Goal: Use online tool/utility

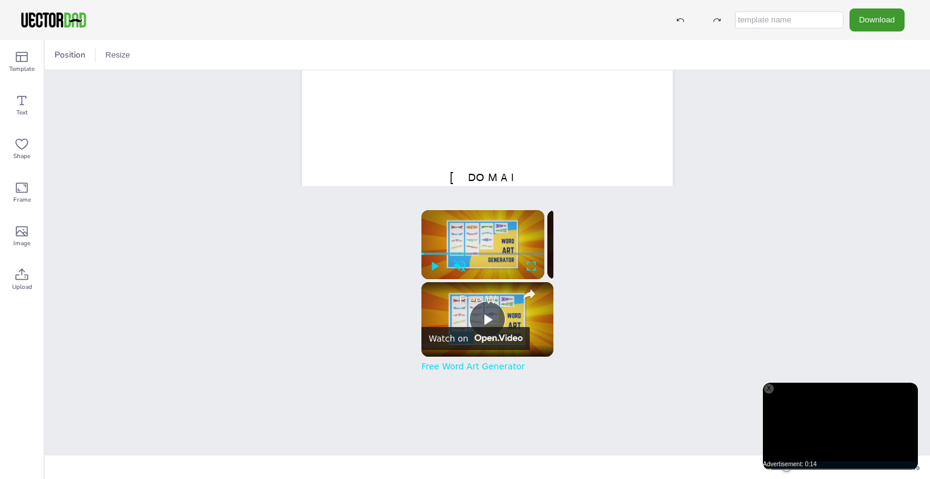
scroll to position [380, 0]
click at [769, 386] on div "X" at bounding box center [769, 389] width 10 height 10
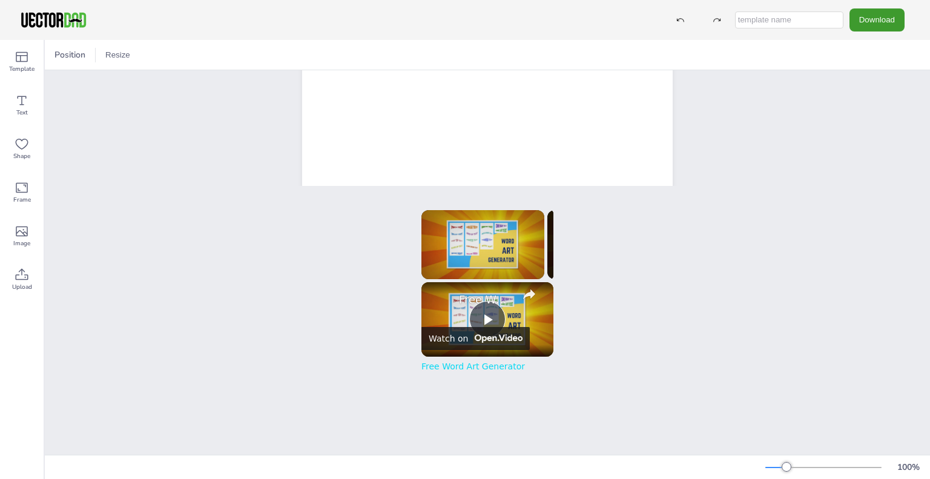
scroll to position [171, 0]
click at [439, 131] on div at bounding box center [488, 168] width 208 height 376
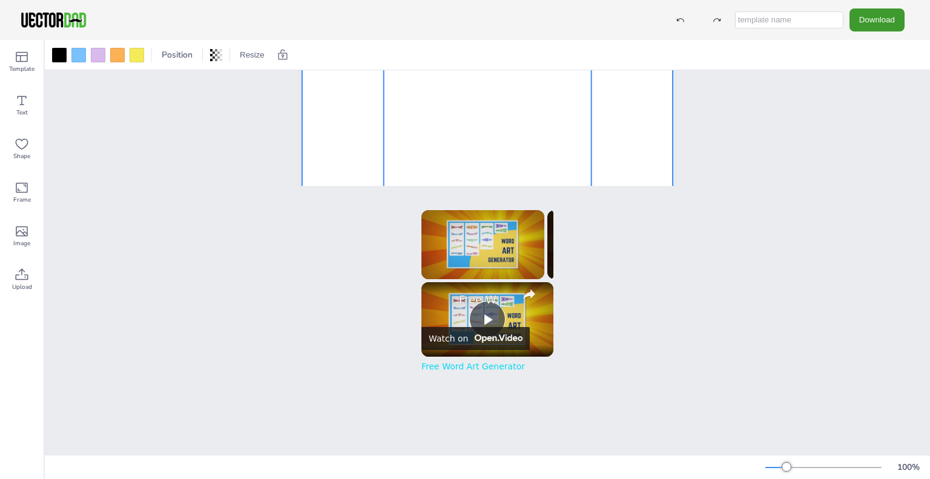
click at [302, 136] on div at bounding box center [487, 156] width 371 height 479
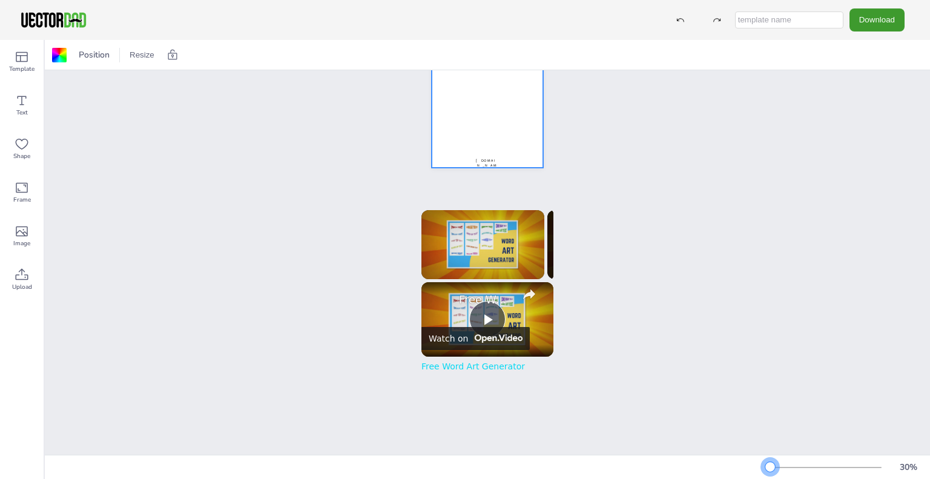
scroll to position [49, 0]
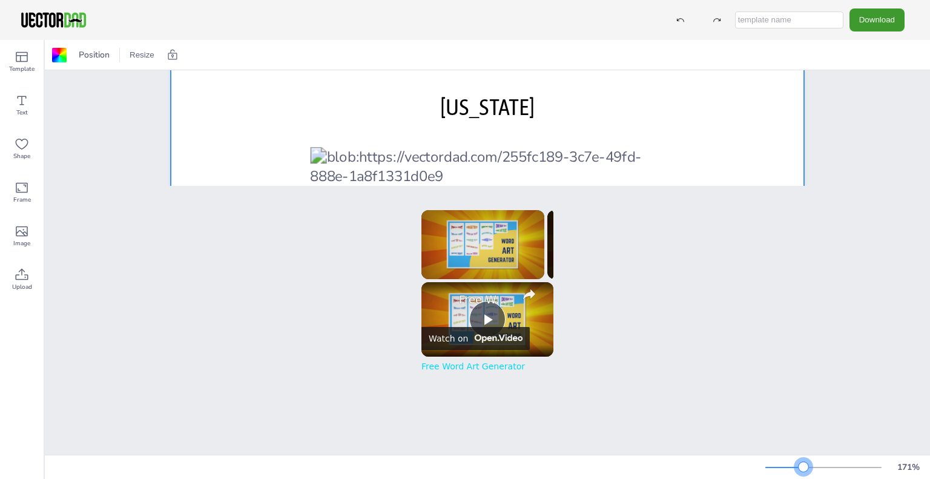
drag, startPoint x: 786, startPoint y: 463, endPoint x: 804, endPoint y: 457, distance: 19.2
click at [804, 458] on div "171 %" at bounding box center [846, 467] width 160 height 19
click at [19, 189] on icon at bounding box center [22, 187] width 15 height 15
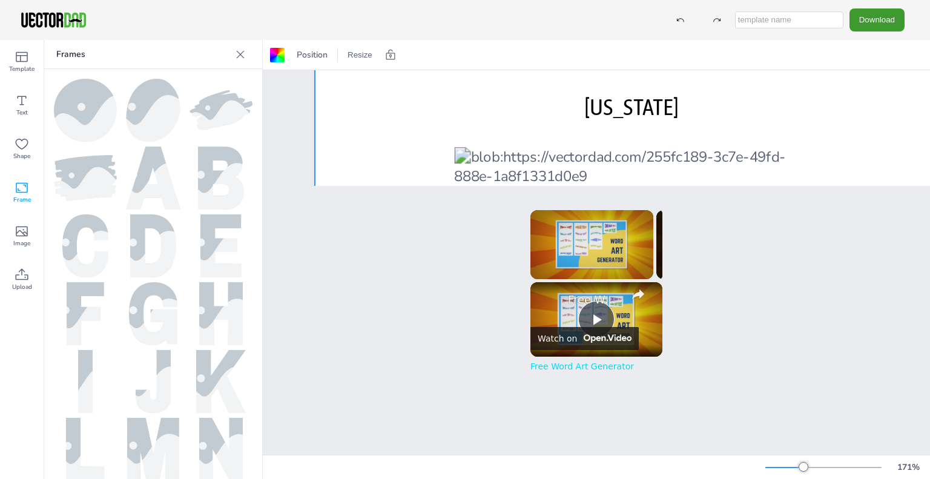
click at [242, 48] on icon at bounding box center [240, 54] width 12 height 12
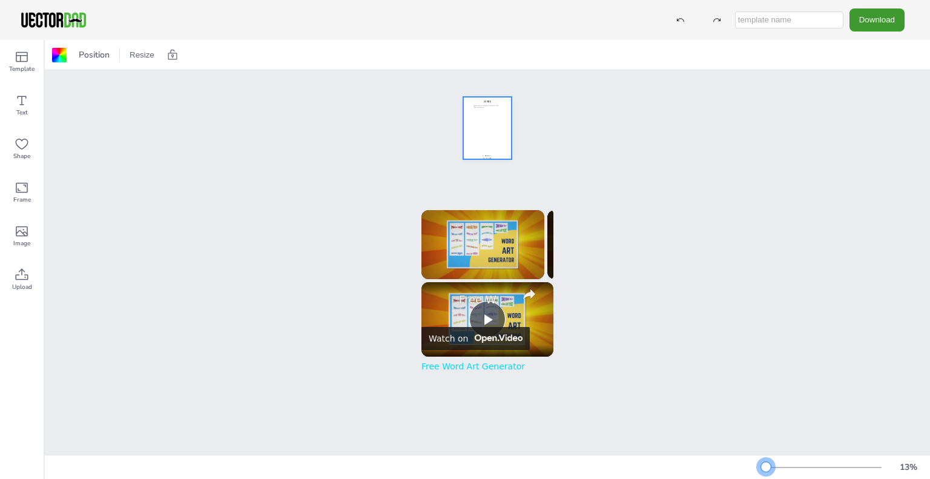
scroll to position [0, 0]
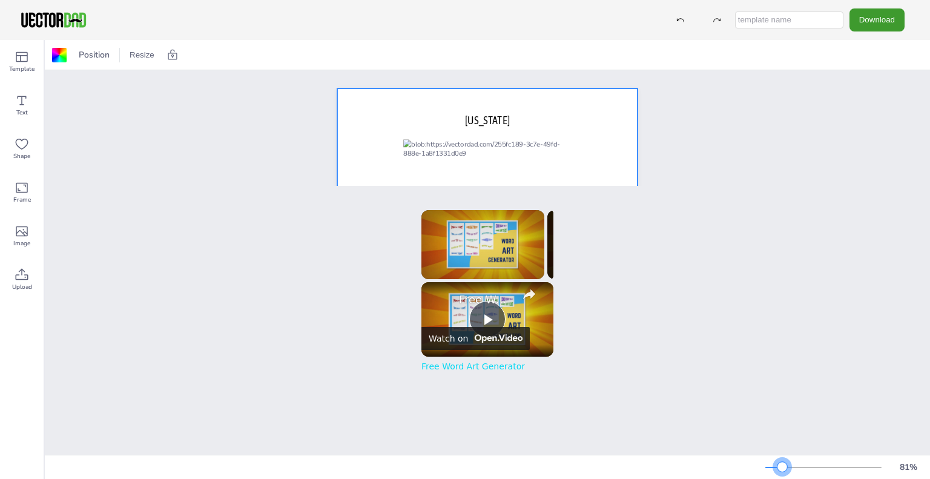
drag, startPoint x: 801, startPoint y: 466, endPoint x: 782, endPoint y: 454, distance: 22.7
click at [782, 454] on div "Position Resize [DOMAIN_NAME] [US_STATE] x Please enable JavaScript Video Playe…" at bounding box center [487, 259] width 885 height 439
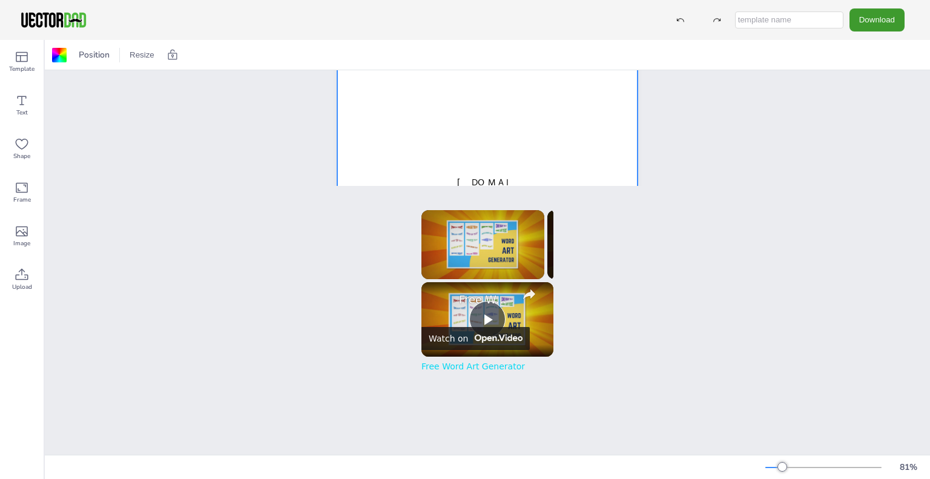
scroll to position [274, 0]
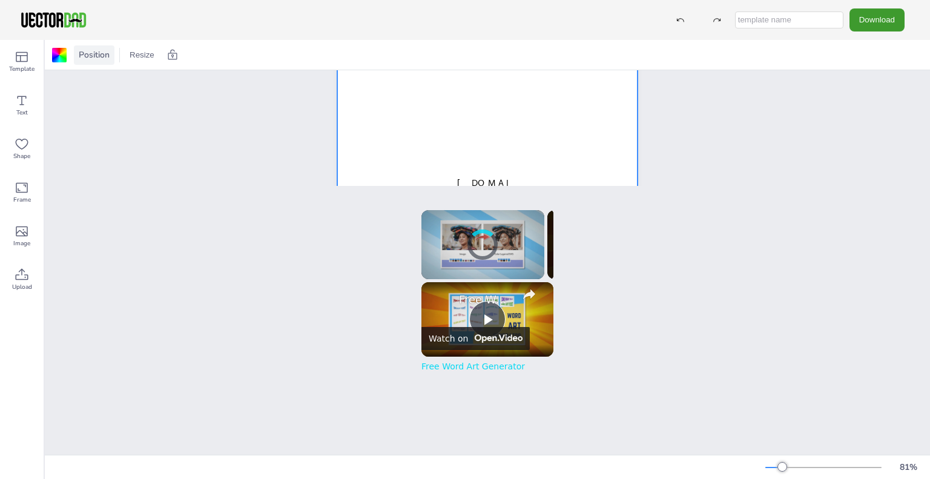
click at [91, 58] on span "Position" at bounding box center [94, 55] width 36 height 12
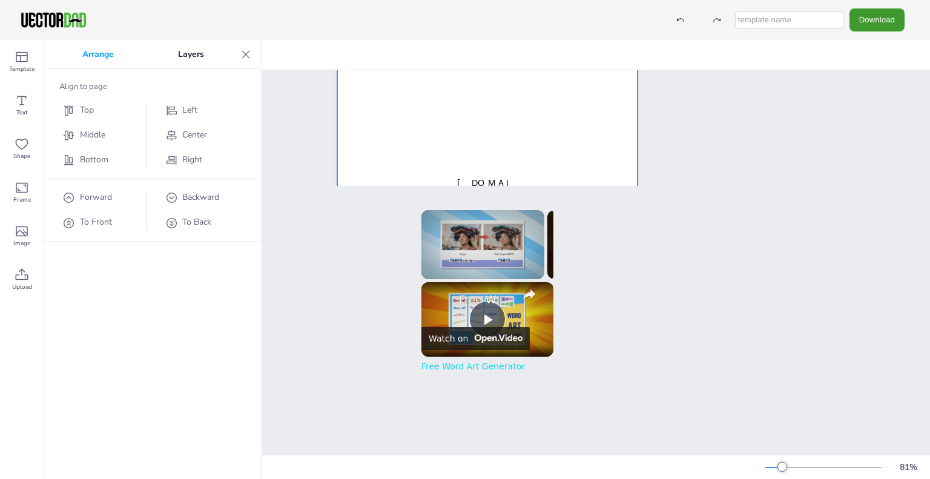
click at [240, 48] on icon at bounding box center [246, 54] width 12 height 12
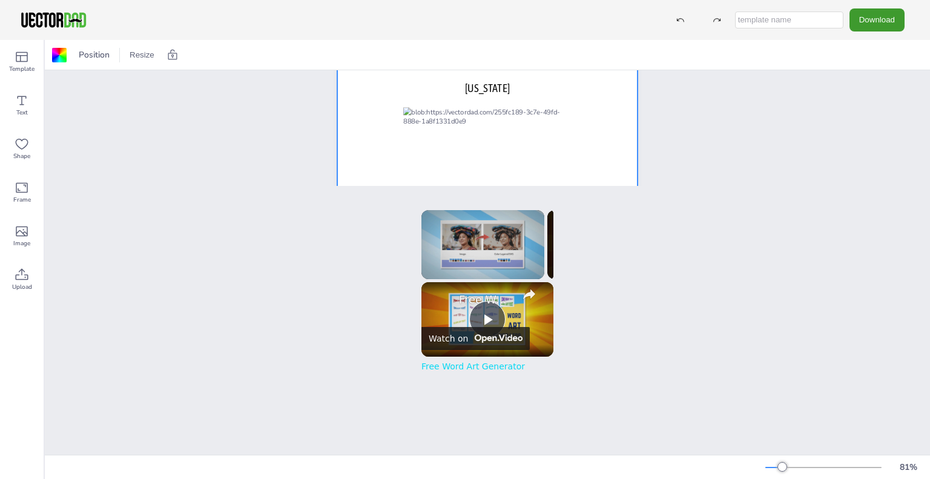
scroll to position [31, 0]
